Goal: Find specific page/section: Find specific page/section

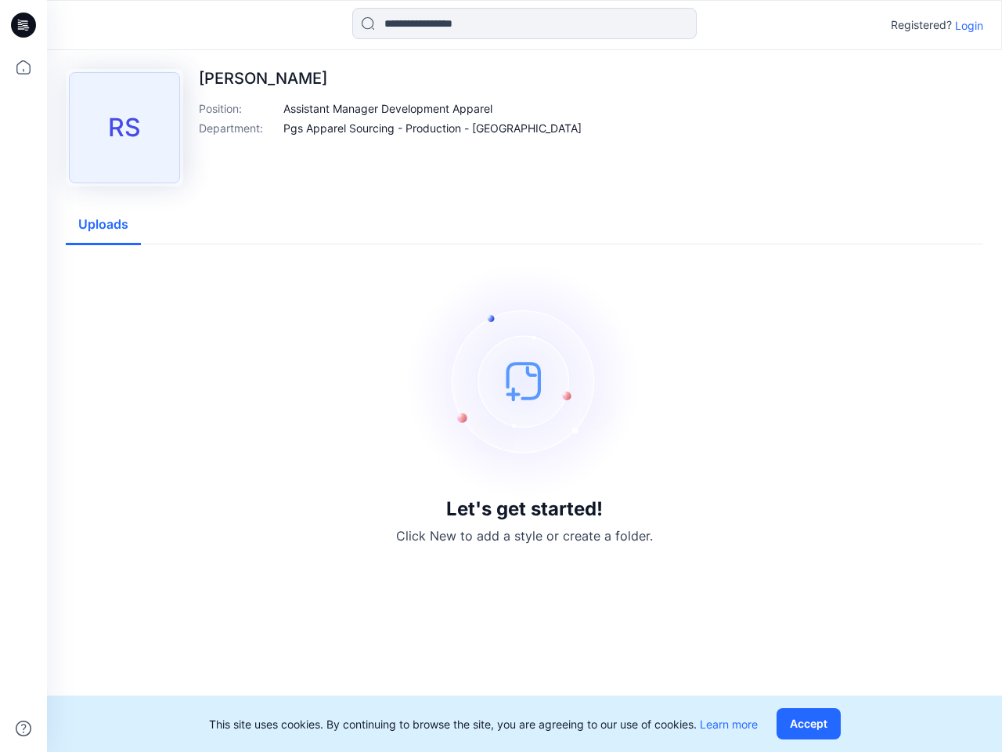
click at [501, 376] on img at bounding box center [524, 380] width 235 height 235
click at [24, 25] on icon at bounding box center [26, 25] width 6 height 1
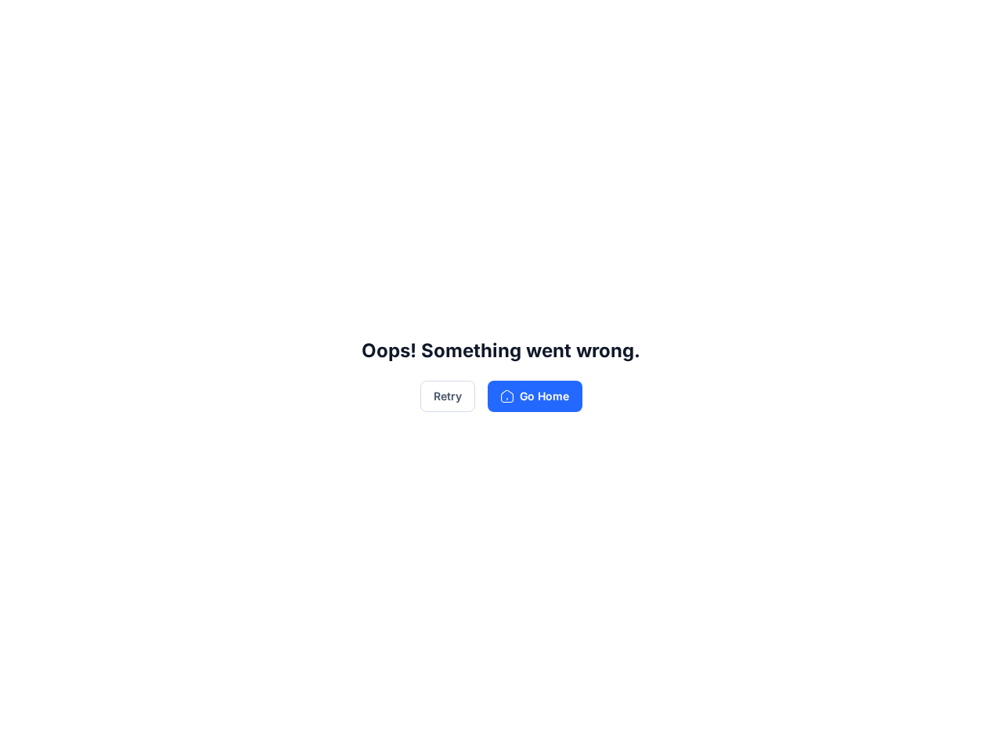
click at [23, 67] on div "Oops! Something went wrong. Retry Go Home" at bounding box center [501, 376] width 1002 height 752
click at [23, 728] on div "Oops! Something went wrong. Retry Go Home" at bounding box center [501, 376] width 1002 height 752
click at [525, 23] on div "Oops! Something went wrong. Retry Go Home" at bounding box center [501, 376] width 1002 height 752
click at [970, 25] on div "Oops! Something went wrong. Retry Go Home" at bounding box center [501, 376] width 1002 height 752
click at [388, 108] on div "Oops! Something went wrong. Retry Go Home" at bounding box center [501, 376] width 1002 height 752
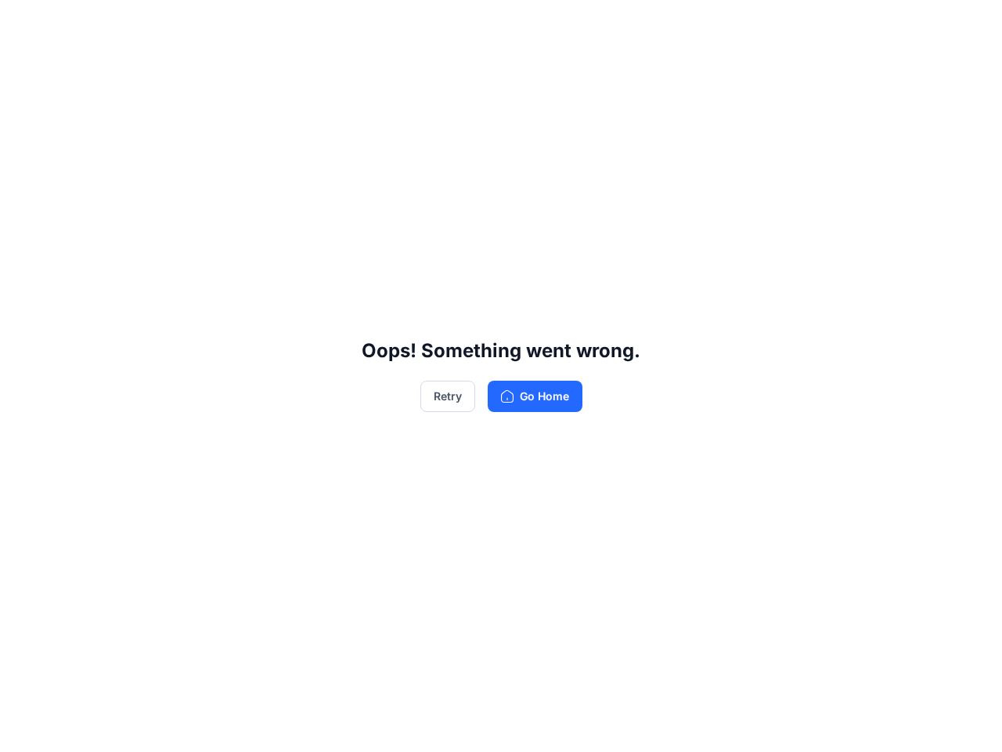
click at [408, 128] on div "Oops! Something went wrong. Retry Go Home" at bounding box center [501, 376] width 1002 height 752
click at [103, 225] on div "Oops! Something went wrong. Retry Go Home" at bounding box center [501, 376] width 1002 height 752
click at [812, 724] on div "Oops! Something went wrong. Retry Go Home" at bounding box center [501, 376] width 1002 height 752
